Goal: Book appointment/travel/reservation

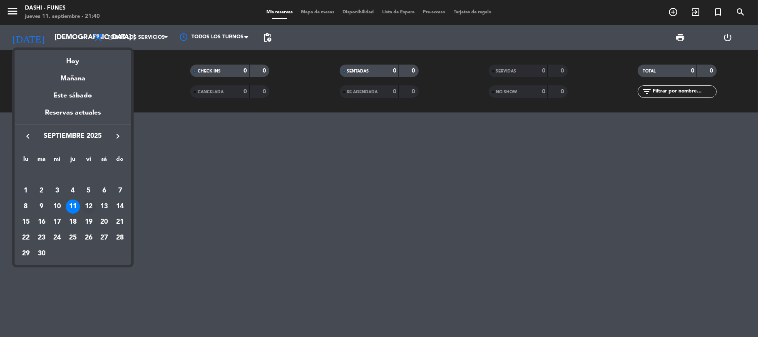
click at [92, 207] on div "12" at bounding box center [89, 206] width 14 height 14
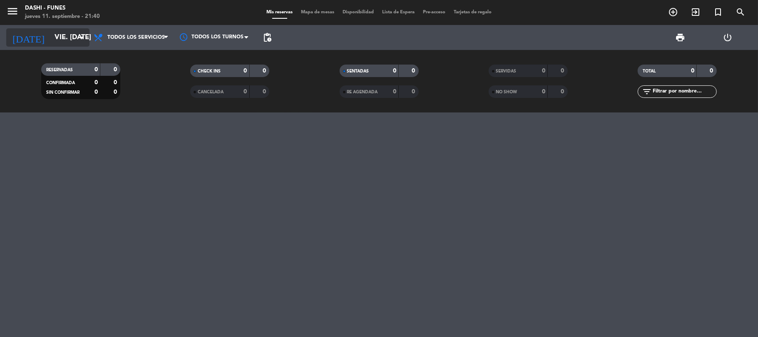
click at [78, 32] on icon "arrow_drop_down" at bounding box center [82, 37] width 10 height 10
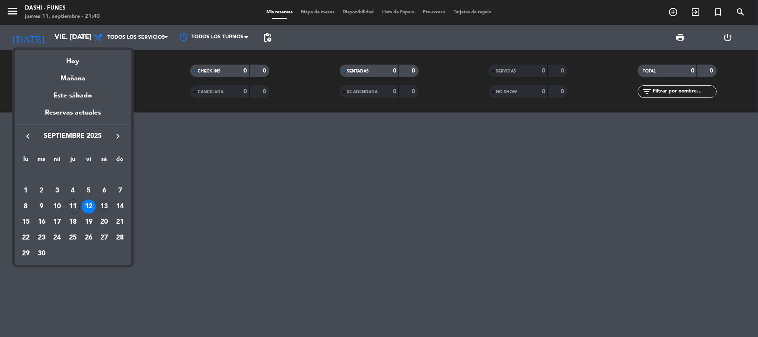
click at [107, 208] on div "13" at bounding box center [104, 206] width 14 height 14
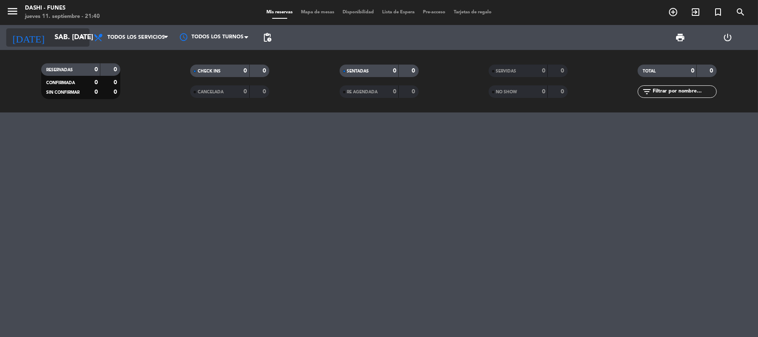
click at [70, 37] on input "sáb. [DATE]" at bounding box center [95, 38] width 90 height 16
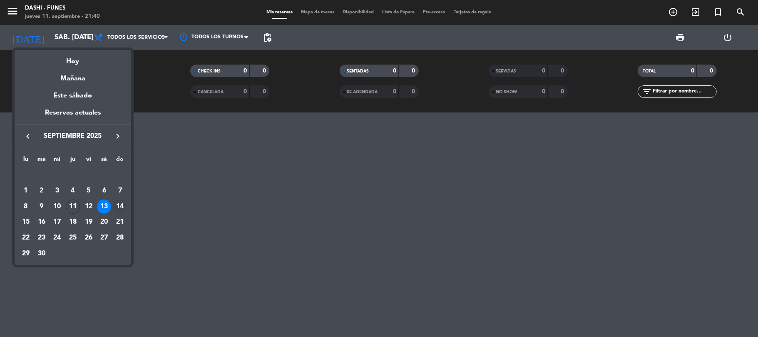
click at [118, 207] on div "14" at bounding box center [120, 206] width 14 height 14
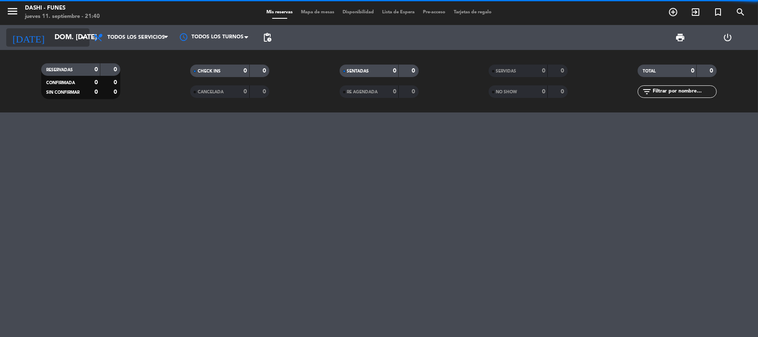
click at [62, 40] on input "dom. [DATE]" at bounding box center [95, 38] width 90 height 16
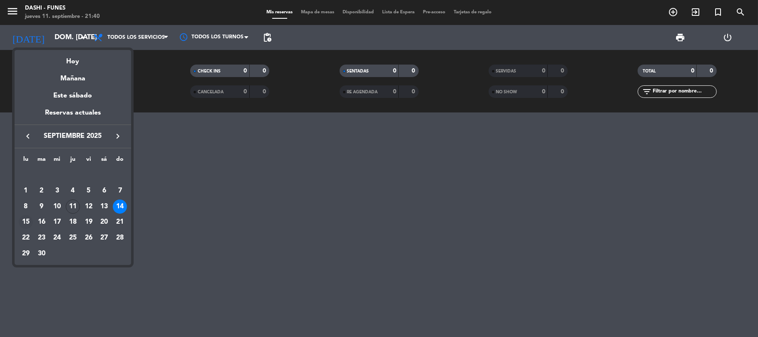
click at [26, 220] on div "15" at bounding box center [26, 222] width 14 height 14
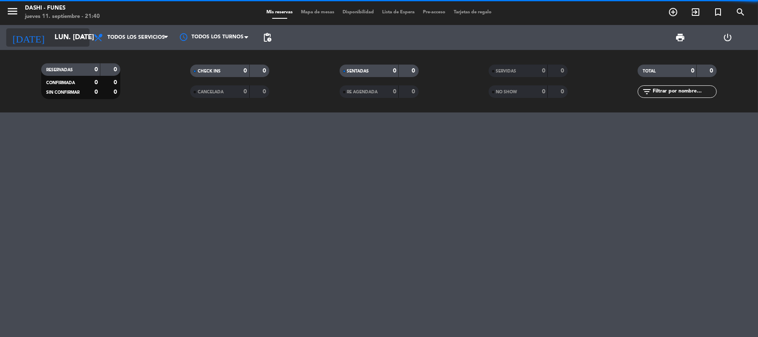
click at [50, 35] on input "lun. [DATE]" at bounding box center [95, 38] width 90 height 16
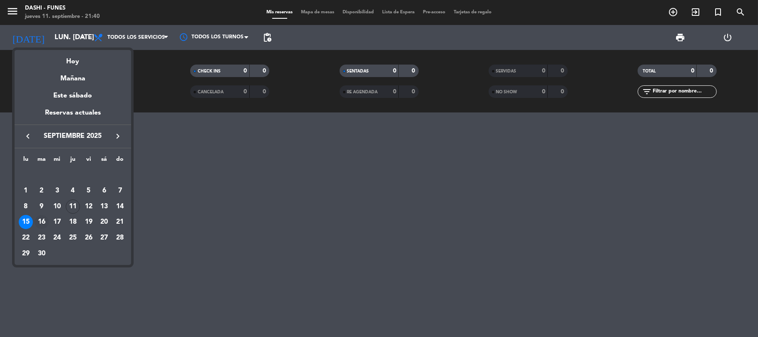
click at [43, 221] on div "16" at bounding box center [42, 222] width 14 height 14
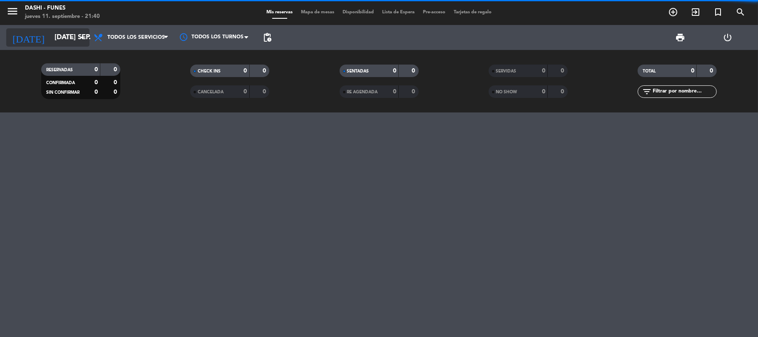
click at [72, 32] on input "[DATE] sep." at bounding box center [95, 38] width 90 height 16
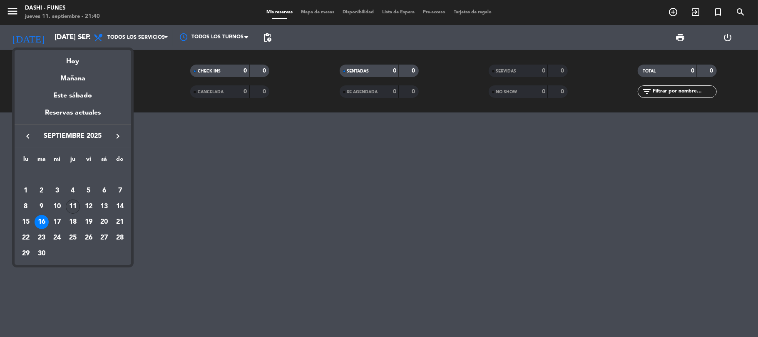
click at [67, 205] on div "11" at bounding box center [73, 206] width 14 height 14
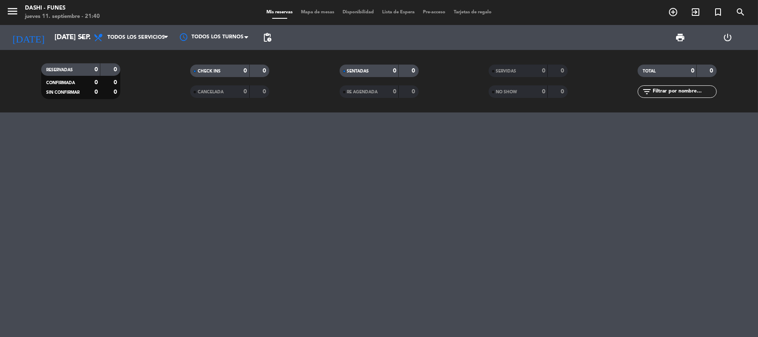
type input "[DEMOGRAPHIC_DATA] [DATE]"
